Goal: Task Accomplishment & Management: Complete application form

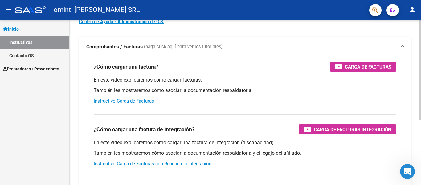
scroll to position [13, 0]
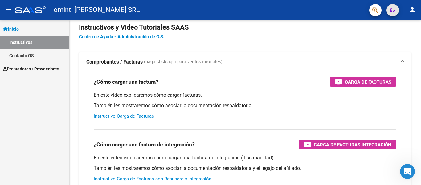
click at [392, 12] on icon "button" at bounding box center [392, 10] width 5 height 5
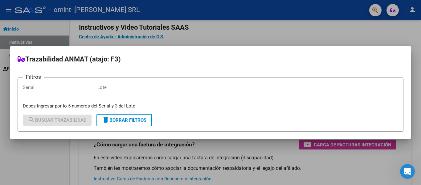
click at [335, 29] on div at bounding box center [210, 92] width 421 height 185
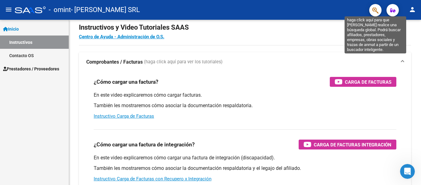
click at [380, 6] on button "button" at bounding box center [375, 10] width 12 height 12
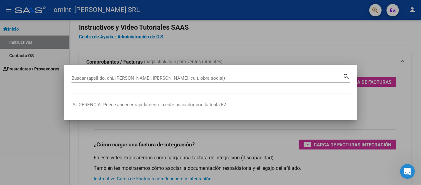
click at [325, 42] on div at bounding box center [210, 92] width 421 height 185
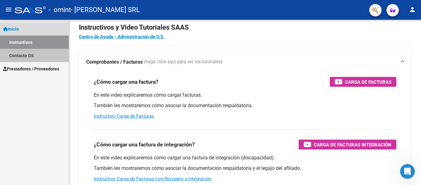
click at [37, 53] on link "Contacto OS" at bounding box center [34, 55] width 69 height 13
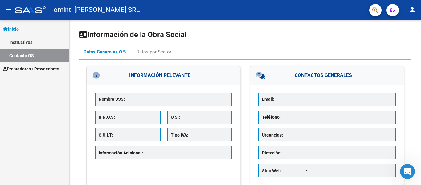
click at [27, 34] on link "Inicio" at bounding box center [34, 28] width 69 height 13
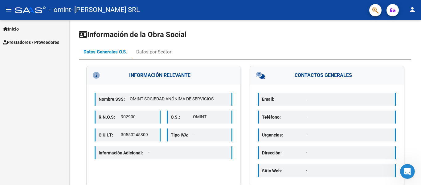
click at [36, 44] on span "Prestadores / Proveedores" at bounding box center [31, 42] width 56 height 7
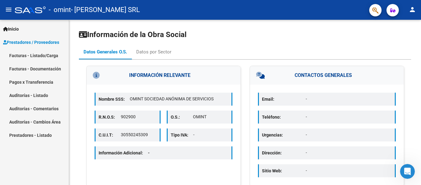
click at [52, 59] on link "Facturas - Listado/Carga" at bounding box center [34, 55] width 69 height 13
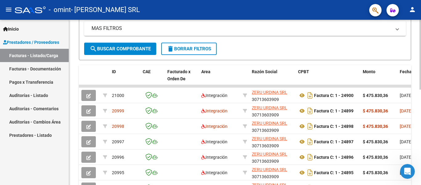
scroll to position [154, 0]
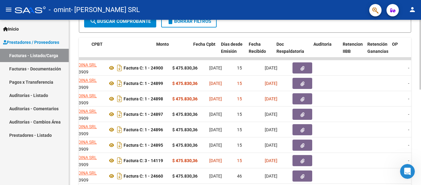
drag, startPoint x: 370, startPoint y: 98, endPoint x: 421, endPoint y: 97, distance: 50.5
click at [416, 97] on div "Video tutorial PRESTADORES -> Listado de CPBTs Emitidos por Prestadores / Prove…" at bounding box center [245, 59] width 353 height 386
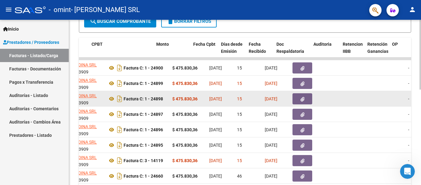
scroll to position [0, 238]
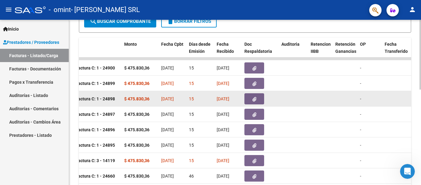
click at [289, 98] on datatable-body-cell at bounding box center [293, 98] width 29 height 15
drag, startPoint x: 293, startPoint y: 98, endPoint x: 401, endPoint y: 97, distance: 107.9
drag, startPoint x: 337, startPoint y: 96, endPoint x: 94, endPoint y: 103, distance: 242.6
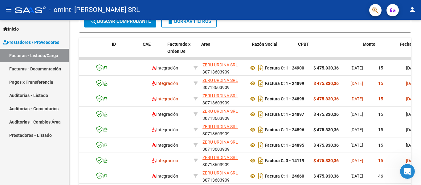
scroll to position [0, 0]
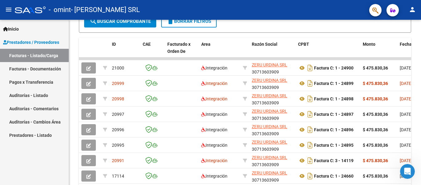
drag, startPoint x: 112, startPoint y: 101, endPoint x: 57, endPoint y: 95, distance: 54.6
click at [57, 95] on mat-sidenav-container "Inicio Instructivos Contacto OS Prestadores / Proveedores Facturas - Listado/Ca…" at bounding box center [210, 102] width 421 height 165
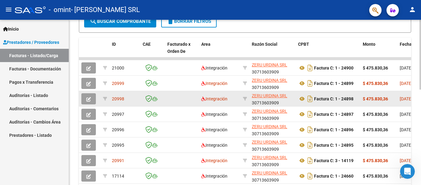
click at [131, 97] on div "20998" at bounding box center [125, 98] width 26 height 7
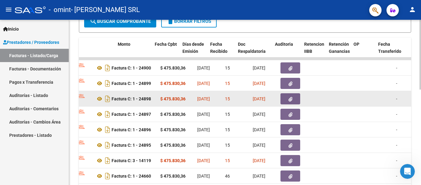
scroll to position [0, 245]
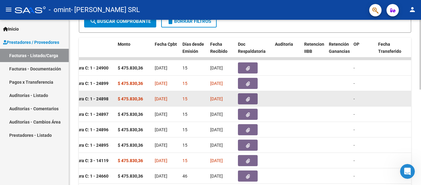
drag, startPoint x: 394, startPoint y: 98, endPoint x: 279, endPoint y: 94, distance: 114.4
click at [280, 97] on datatable-body-cell at bounding box center [286, 98] width 29 height 15
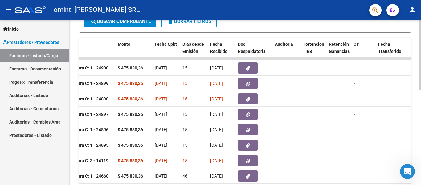
drag, startPoint x: 374, startPoint y: 98, endPoint x: 421, endPoint y: 96, distance: 46.6
click at [416, 96] on div "Video tutorial PRESTADORES -> Listado de CPBTs Emitidos por Prestadores / Prove…" at bounding box center [245, 59] width 353 height 386
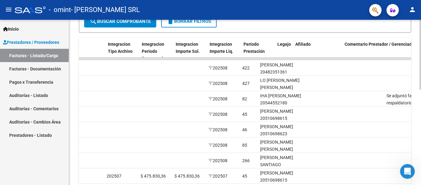
drag, startPoint x: 365, startPoint y: 100, endPoint x: 416, endPoint y: 99, distance: 51.8
click at [416, 99] on div "Video tutorial PRESTADORES -> Listado de CPBTs Emitidos por Prestadores / Prove…" at bounding box center [245, 59] width 352 height 386
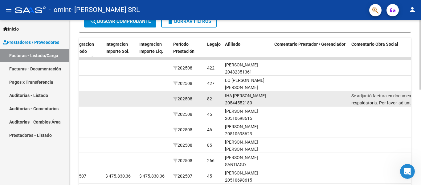
click at [337, 98] on datatable-body-cell at bounding box center [310, 98] width 77 height 15
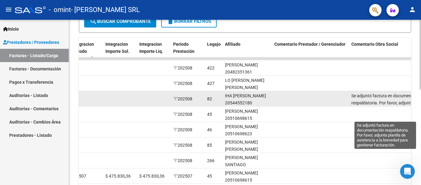
drag, startPoint x: 337, startPoint y: 98, endPoint x: 410, endPoint y: 98, distance: 72.1
click at [410, 98] on div "20998 Integración [PERSON_NAME] SRL 30713603909 Factura C: 1 - 24898 $ 475.830,…" at bounding box center [19, 98] width 1299 height 15
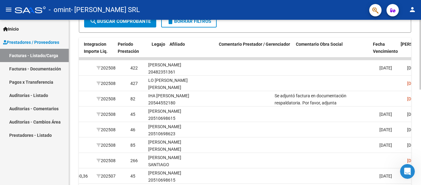
drag, startPoint x: 378, startPoint y: 98, endPoint x: 412, endPoint y: 96, distance: 33.6
click at [412, 96] on div "Video tutorial PRESTADORES -> Listado de CPBTs Emitidos por Prestadores / Prove…" at bounding box center [245, 59] width 352 height 386
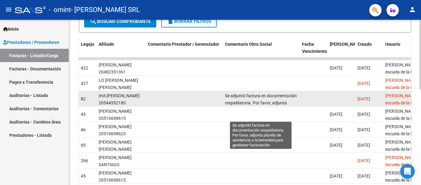
click at [254, 102] on span "Se adjuntó factura en documentación respaldatoria. Por favor, adjunta planilla …" at bounding box center [261, 106] width 72 height 26
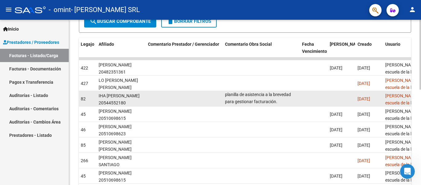
scroll to position [0, 0]
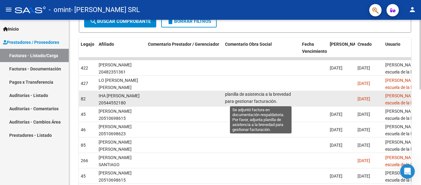
drag, startPoint x: 258, startPoint y: 101, endPoint x: 272, endPoint y: 101, distance: 14.2
click at [272, 101] on span "Se adjuntó factura en documentación respaldatoria. Por favor, adjunta planilla …" at bounding box center [261, 91] width 72 height 26
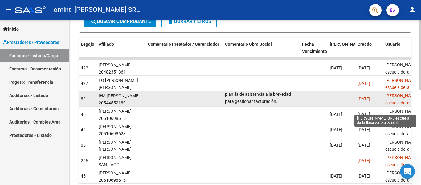
drag, startPoint x: 325, startPoint y: 98, endPoint x: 402, endPoint y: 96, distance: 77.1
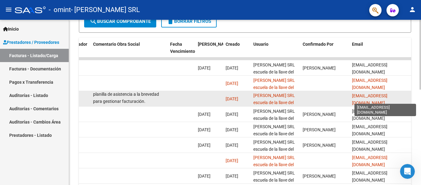
drag, startPoint x: 380, startPoint y: 96, endPoint x: 387, endPoint y: 100, distance: 8.3
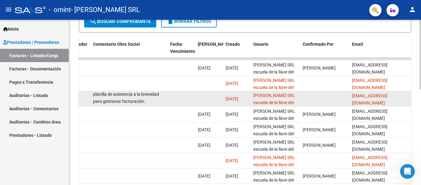
click at [328, 101] on datatable-body-cell at bounding box center [324, 98] width 49 height 15
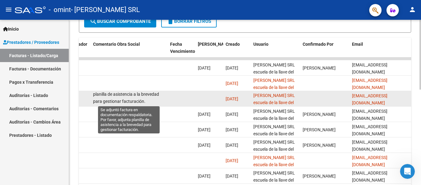
drag, startPoint x: 170, startPoint y: 96, endPoint x: 100, endPoint y: 95, distance: 70.6
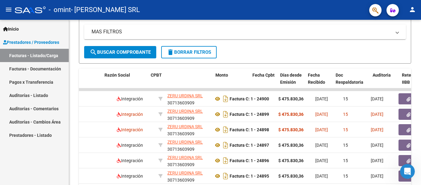
scroll to position [0, 0]
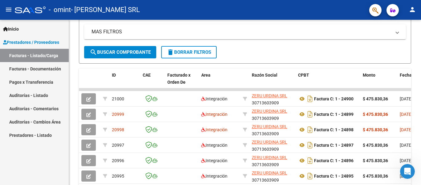
drag, startPoint x: 165, startPoint y: 122, endPoint x: 64, endPoint y: 130, distance: 100.7
click at [64, 130] on mat-sidenav-container "Inicio Instructivos Contacto OS Prestadores / Proveedores Facturas - Listado/Ca…" at bounding box center [210, 102] width 421 height 165
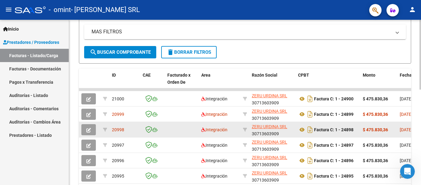
click at [135, 131] on div "20998" at bounding box center [125, 129] width 26 height 7
click at [91, 130] on button "button" at bounding box center [88, 129] width 14 height 11
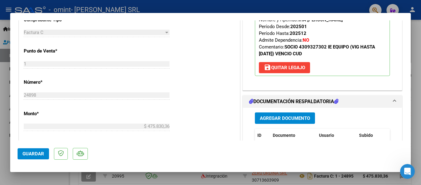
scroll to position [277, 0]
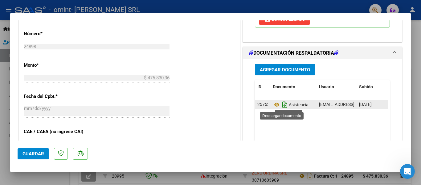
click at [285, 106] on icon "Descargar documento" at bounding box center [285, 105] width 8 height 10
click at [277, 70] on span "Agregar Documento" at bounding box center [285, 70] width 50 height 6
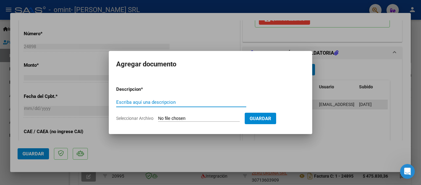
click at [259, 118] on button "Guardar" at bounding box center [260, 117] width 31 height 11
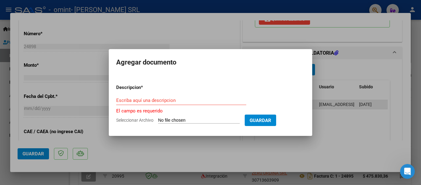
click at [179, 104] on div "Escriba aquí una descripcion" at bounding box center [181, 100] width 130 height 9
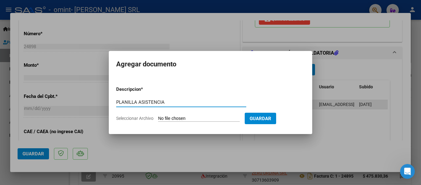
type input "PLANILLA ASISTENCIA"
click at [180, 115] on form "Descripcion * PLANILLA ASISTENCIA Escriba aquí una descripcion Seleccionar Arch…" at bounding box center [210, 103] width 189 height 45
click at [181, 120] on input "Seleccionar Archivo" at bounding box center [199, 119] width 82 height 6
type input "C:\fakepath\IHA [PERSON_NAME] - PA AGO.jpeg"
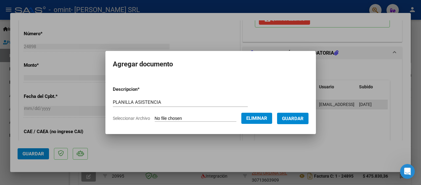
click at [296, 120] on span "Guardar" at bounding box center [293, 119] width 22 height 6
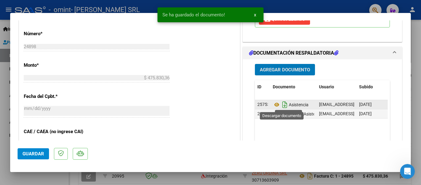
click at [284, 106] on icon "Descargar documento" at bounding box center [285, 105] width 8 height 10
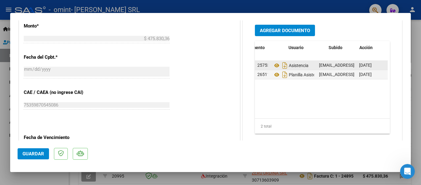
scroll to position [0, 31]
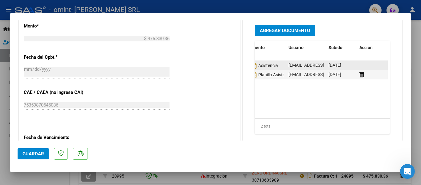
click at [341, 64] on span "[DATE]" at bounding box center [334, 65] width 13 height 5
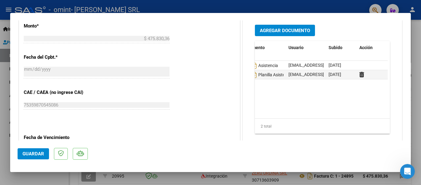
scroll to position [0, 0]
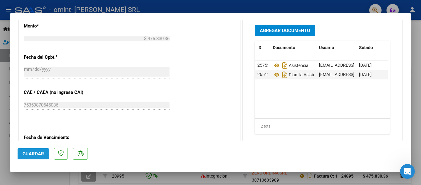
click at [44, 154] on button "Guardar" at bounding box center [33, 153] width 31 height 11
click at [337, 6] on div at bounding box center [210, 92] width 421 height 185
type input "$ 0,00"
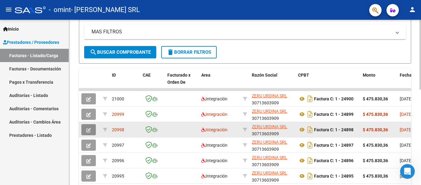
click at [92, 131] on button "button" at bounding box center [88, 129] width 14 height 11
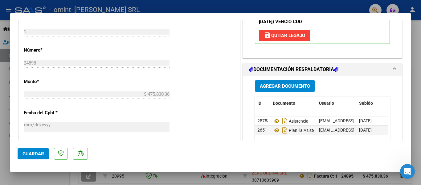
scroll to position [277, 0]
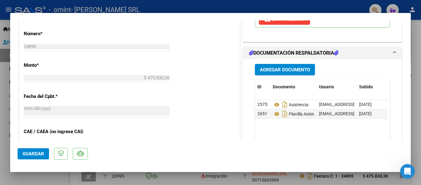
click at [416, 37] on div at bounding box center [210, 92] width 421 height 185
type input "$ 0,00"
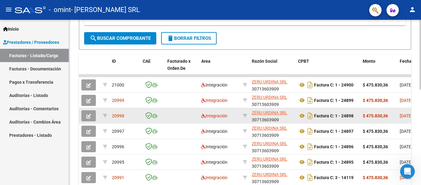
scroll to position [123, 0]
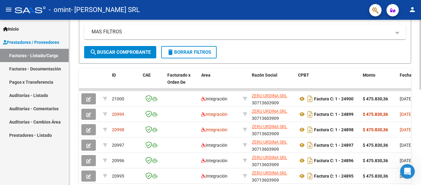
drag, startPoint x: 250, startPoint y: 134, endPoint x: 421, endPoint y: 136, distance: 170.7
click at [416, 136] on div "Video tutorial PRESTADORES -> Listado de CPBTs Emitidos por Prestadores / Prove…" at bounding box center [245, 89] width 353 height 386
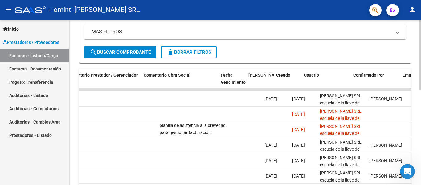
drag, startPoint x: 340, startPoint y: 121, endPoint x: 421, endPoint y: 111, distance: 80.7
click at [416, 111] on div "Video tutorial PRESTADORES -> Listado de CPBTs Emitidos por Prestadores / Prove…" at bounding box center [245, 89] width 353 height 386
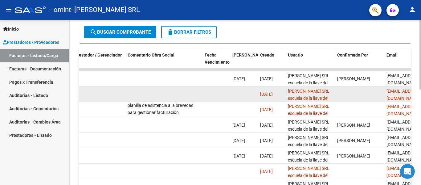
scroll to position [133, 0]
